Goal: Task Accomplishment & Management: Manage account settings

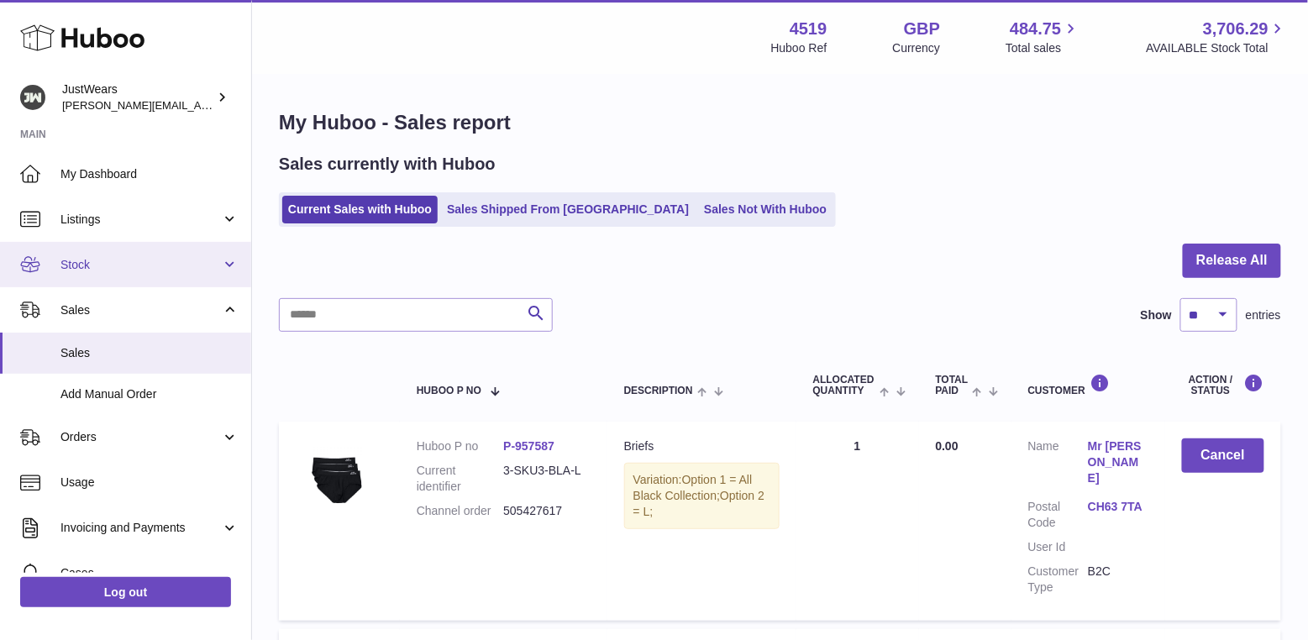
click at [109, 270] on span "Stock" at bounding box center [140, 265] width 160 height 16
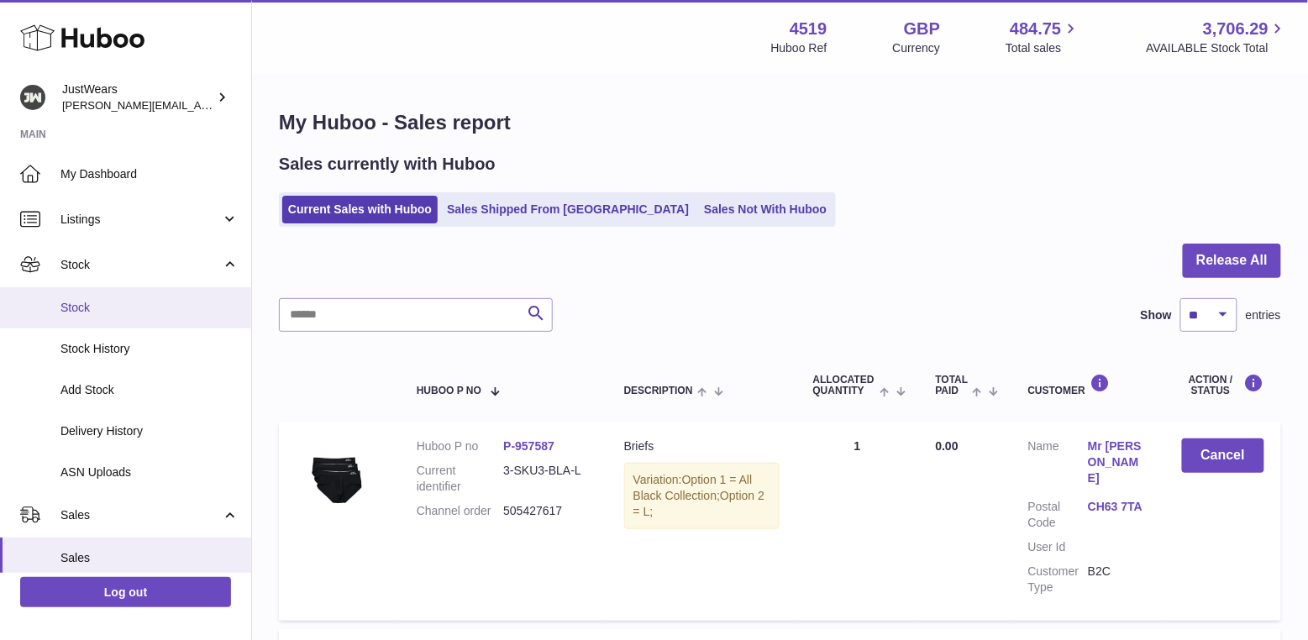
click at [110, 310] on span "Stock" at bounding box center [149, 308] width 178 height 16
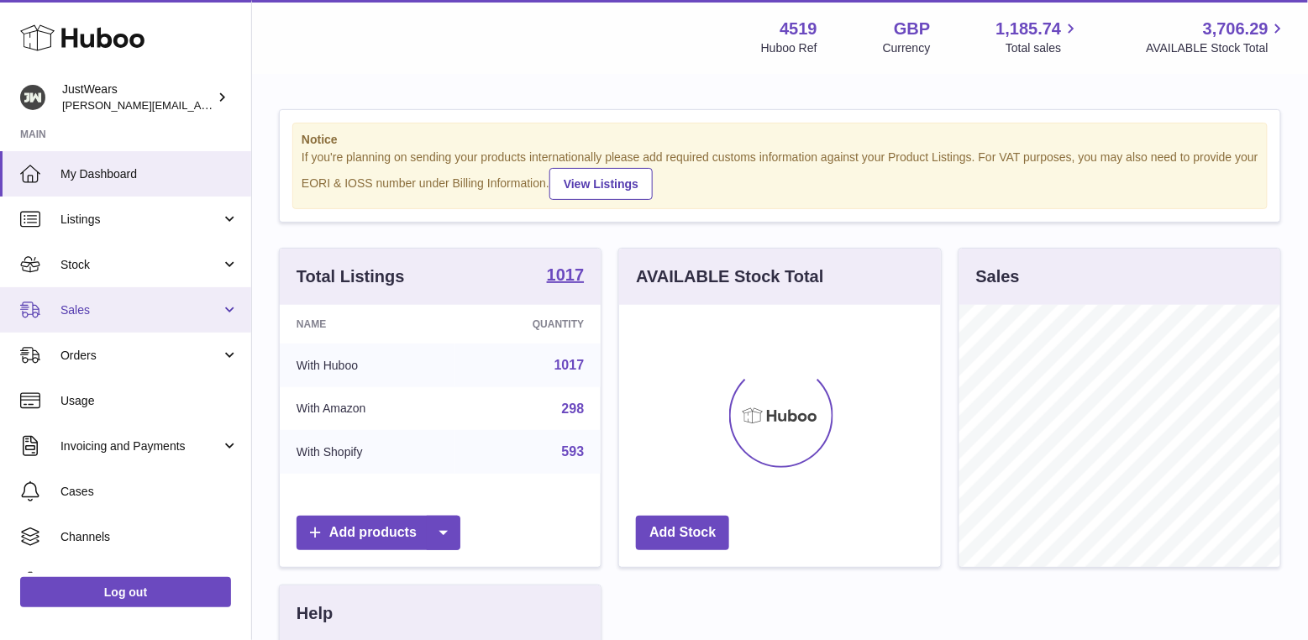
scroll to position [261, 321]
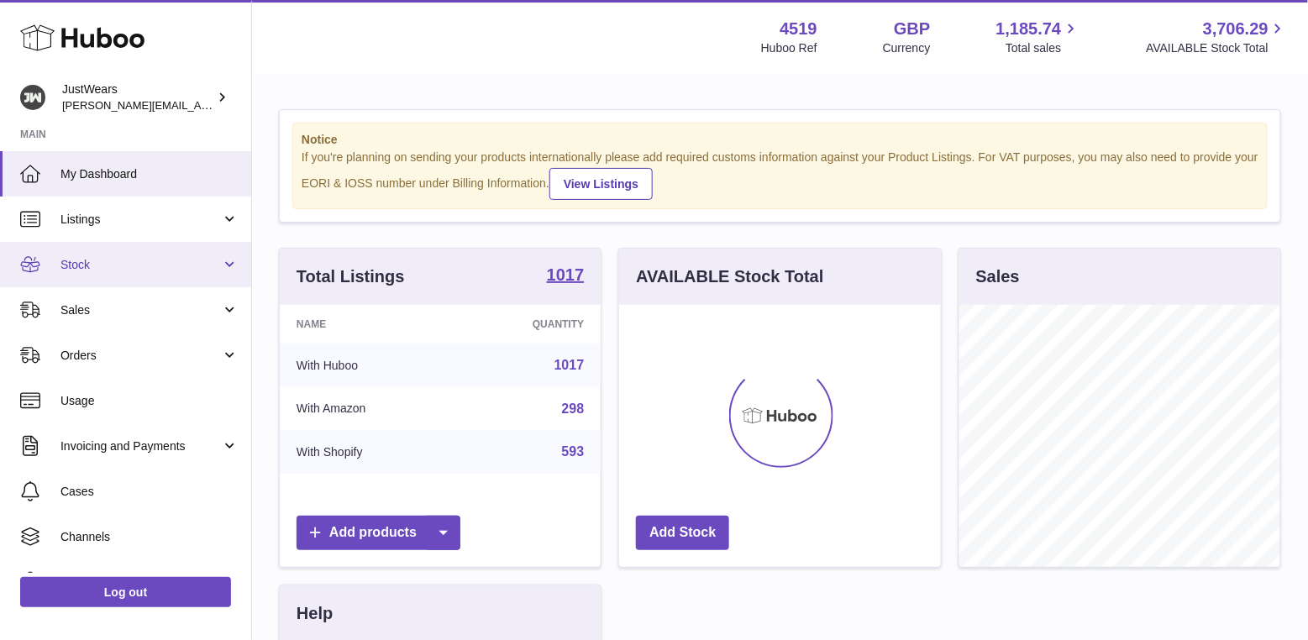
click at [142, 277] on link "Stock" at bounding box center [125, 264] width 251 height 45
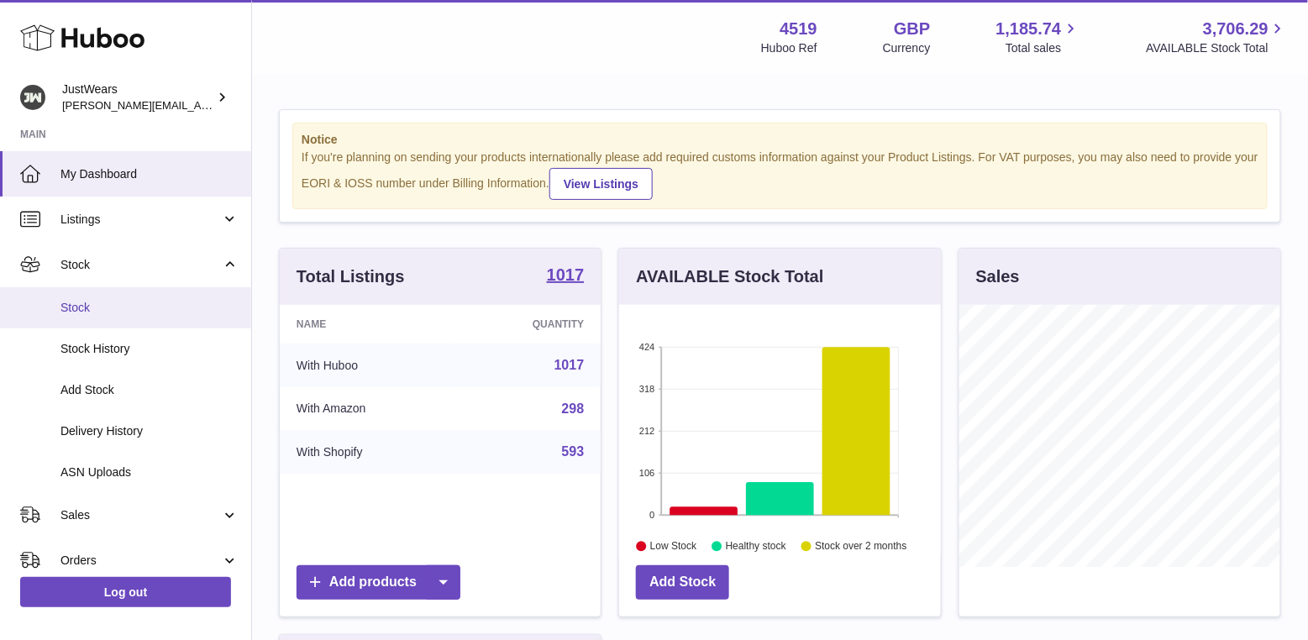
click at [131, 300] on span "Stock" at bounding box center [149, 308] width 178 height 16
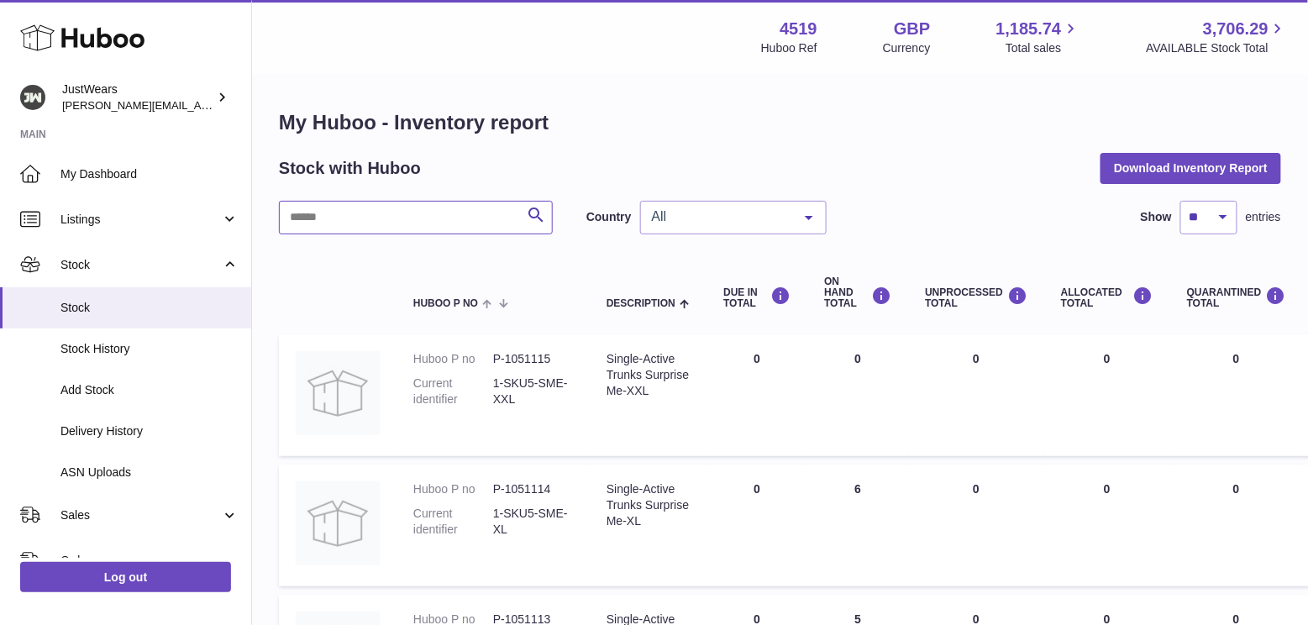
click at [401, 225] on input "text" at bounding box center [416, 218] width 274 height 34
type input "**********"
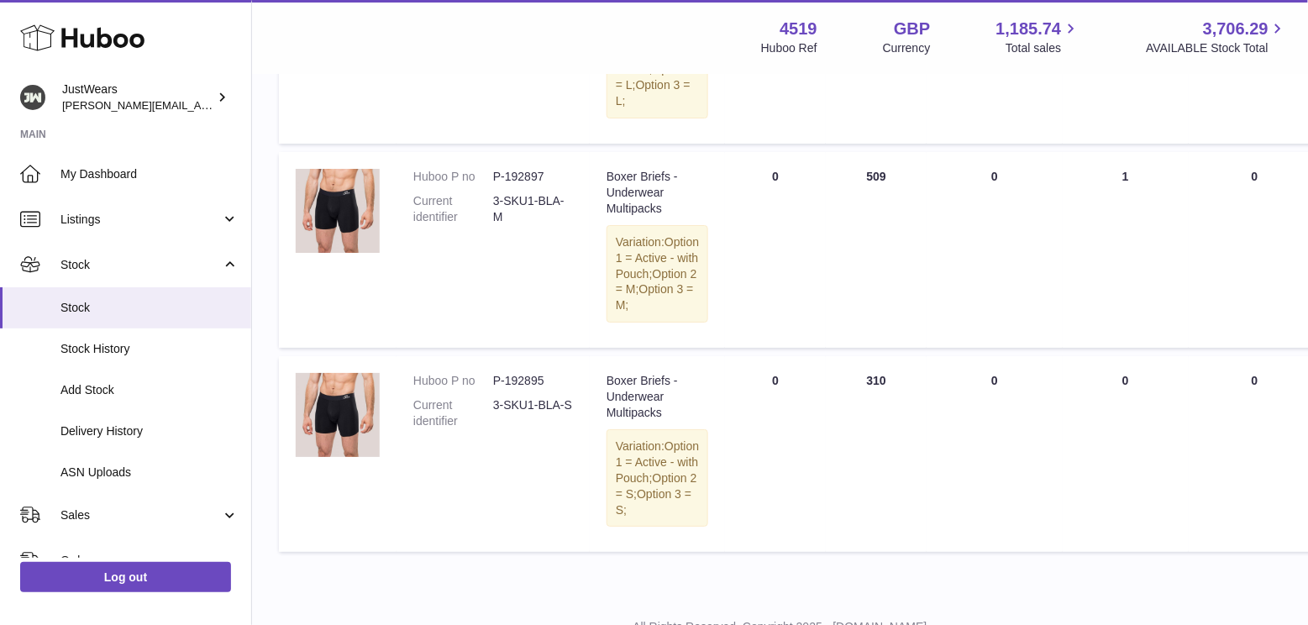
scroll to position [1829, 0]
